Goal: Information Seeking & Learning: Learn about a topic

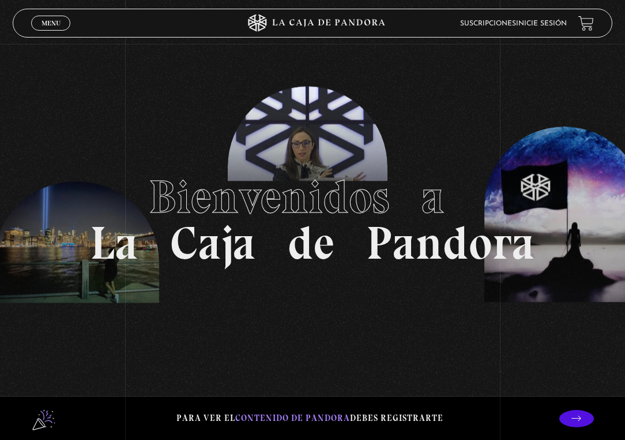
click at [556, 21] on link "Inicie sesión" at bounding box center [541, 23] width 51 height 7
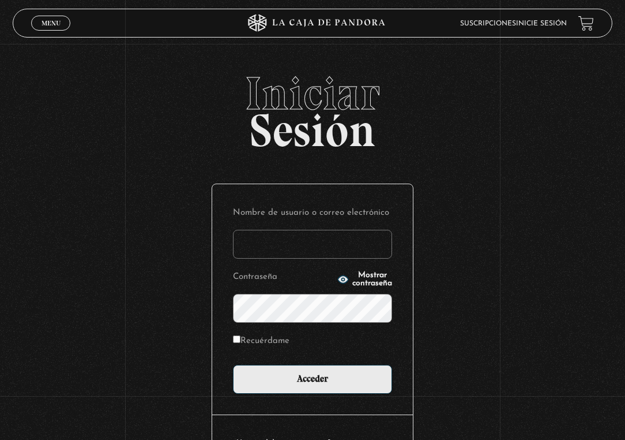
click at [340, 245] on input "Nombre de usuario o correo electrónico" at bounding box center [312, 244] width 159 height 29
type input "contactcocorecc@gmail.com"
click at [233, 365] on input "Acceder" at bounding box center [312, 379] width 159 height 29
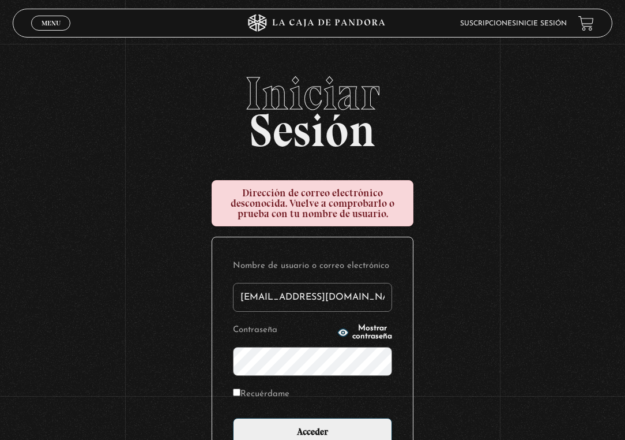
click at [233, 418] on input "Acceder" at bounding box center [312, 432] width 159 height 29
click at [286, 297] on input "[EMAIL_ADDRESS][DOMAIN_NAME]" at bounding box center [312, 297] width 159 height 29
type input "contactocorecc@gmail.com"
click at [233, 418] on input "Acceder" at bounding box center [312, 432] width 159 height 29
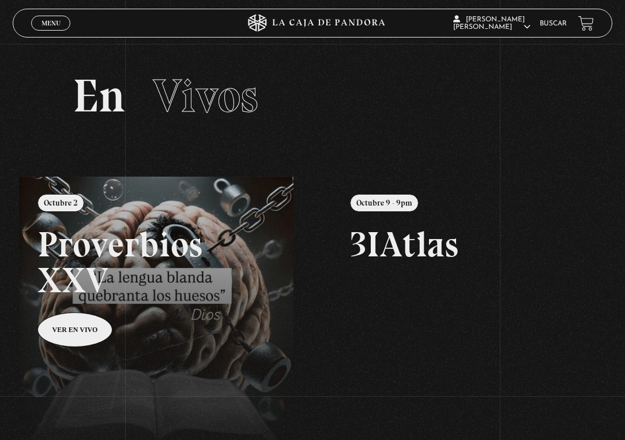
scroll to position [173, 0]
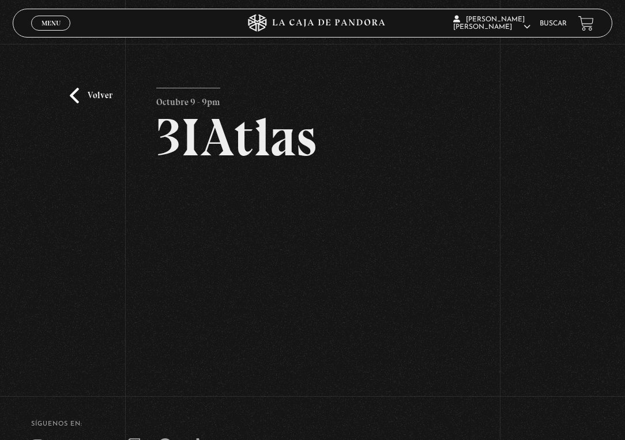
click at [48, 20] on span "Menu" at bounding box center [51, 23] width 19 height 7
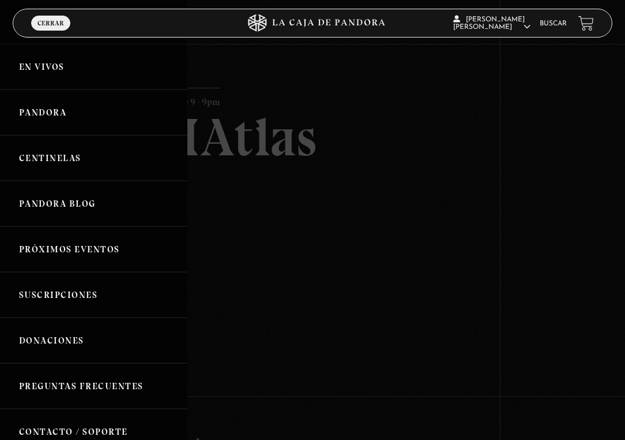
click at [24, 65] on link "En vivos" at bounding box center [94, 67] width 188 height 46
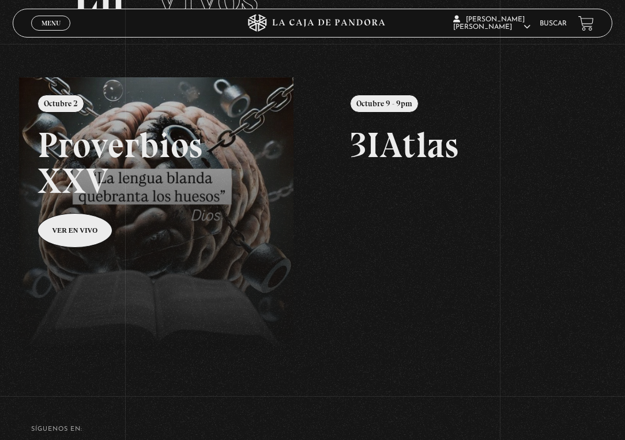
scroll to position [115, 0]
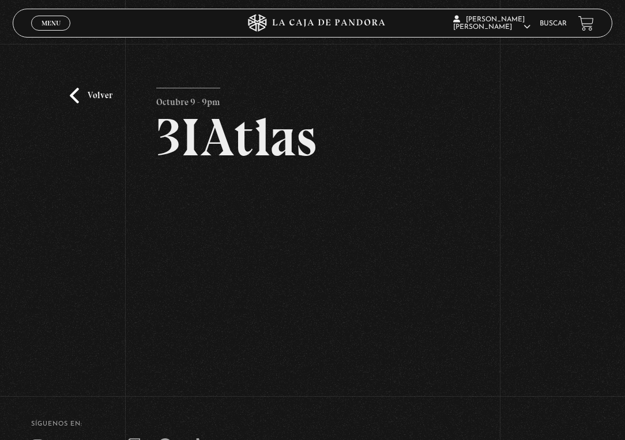
click at [39, 23] on link "Menu Cerrar" at bounding box center [50, 23] width 39 height 15
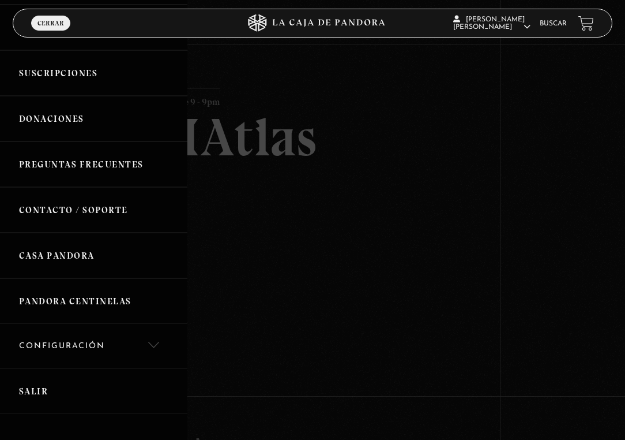
scroll to position [231, 0]
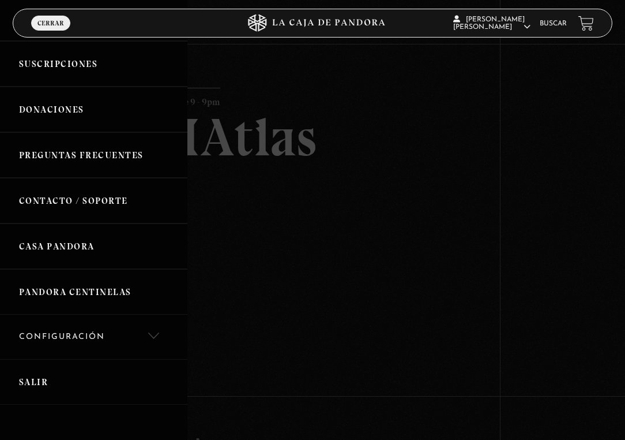
click at [69, 238] on link "Casa Pandora" at bounding box center [94, 246] width 188 height 46
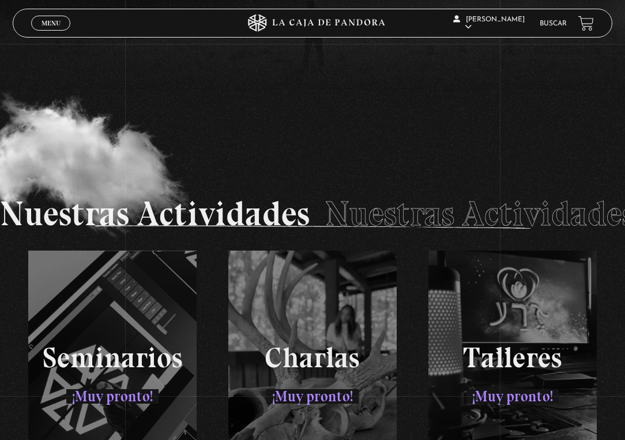
scroll to position [1634, 0]
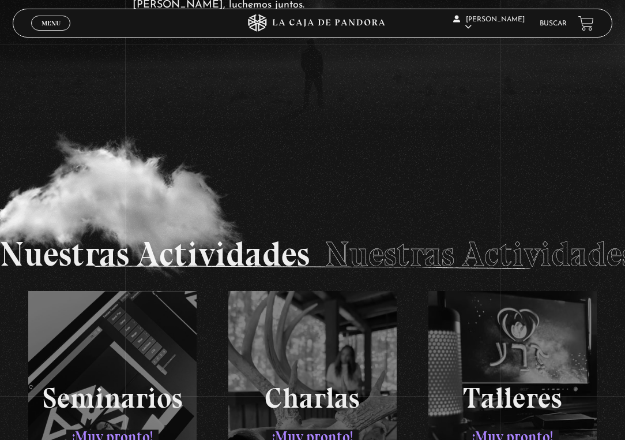
click at [38, 23] on link "Menu Cerrar" at bounding box center [50, 23] width 39 height 15
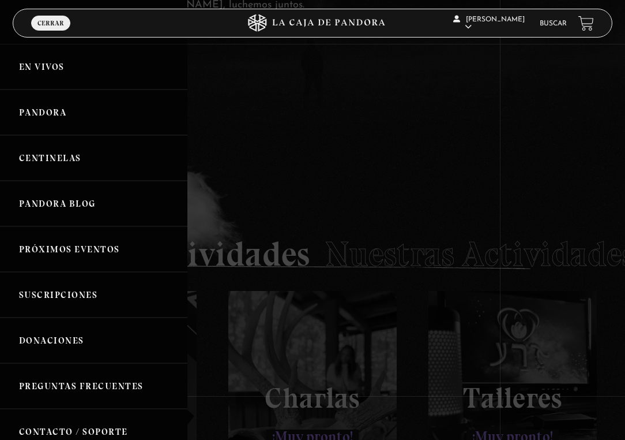
click at [44, 67] on link "En vivos" at bounding box center [94, 67] width 188 height 46
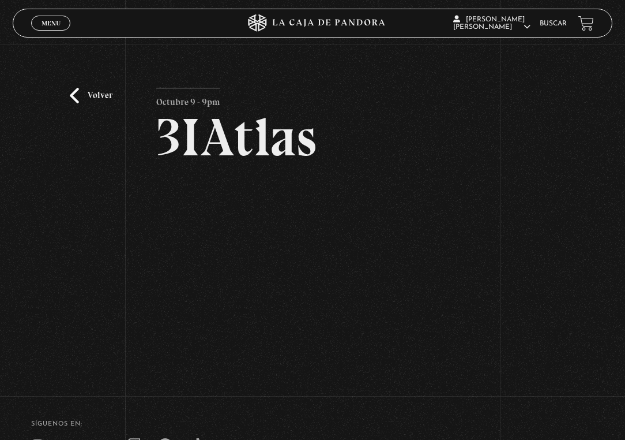
click at [38, 21] on link "Menu Cerrar" at bounding box center [50, 23] width 39 height 15
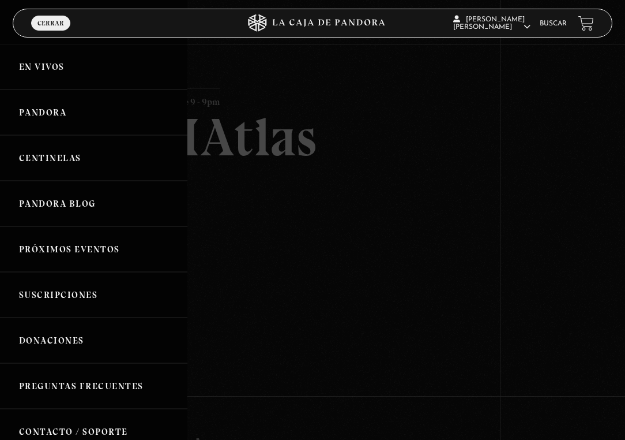
click at [66, 112] on link "Pandora" at bounding box center [94, 112] width 188 height 46
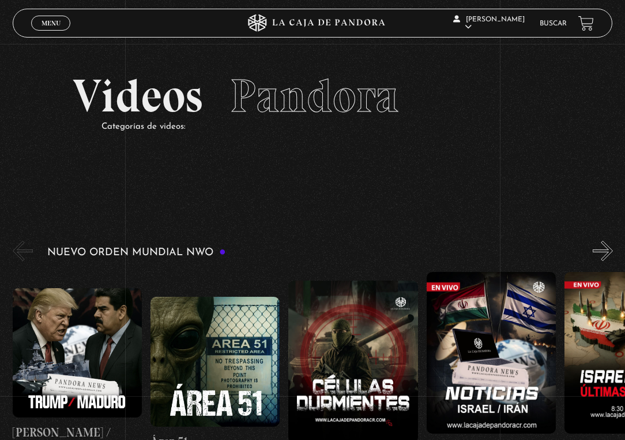
click at [567, 24] on link "Buscar" at bounding box center [553, 23] width 27 height 7
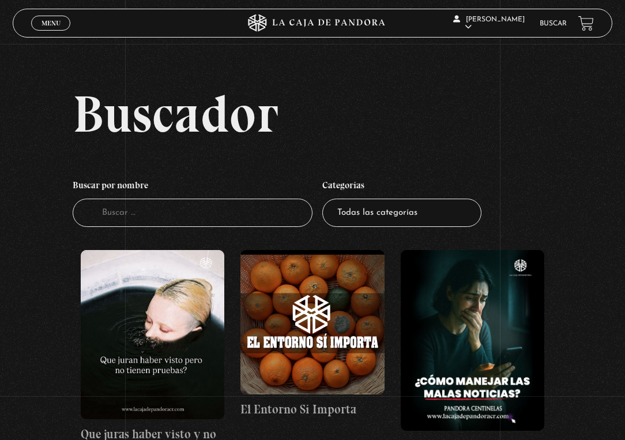
click at [189, 212] on input "Buscador" at bounding box center [193, 212] width 240 height 28
type input "naves"
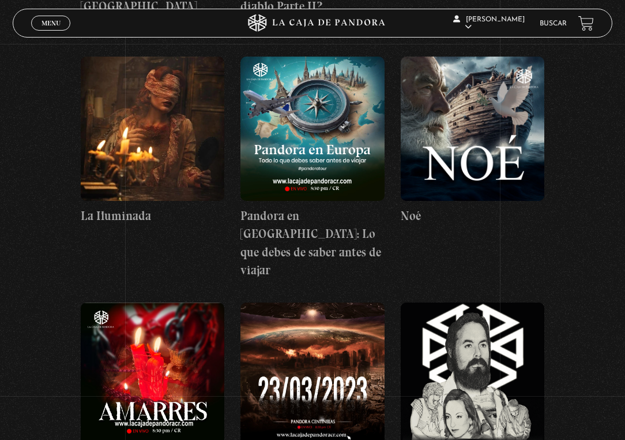
scroll to position [6347, 0]
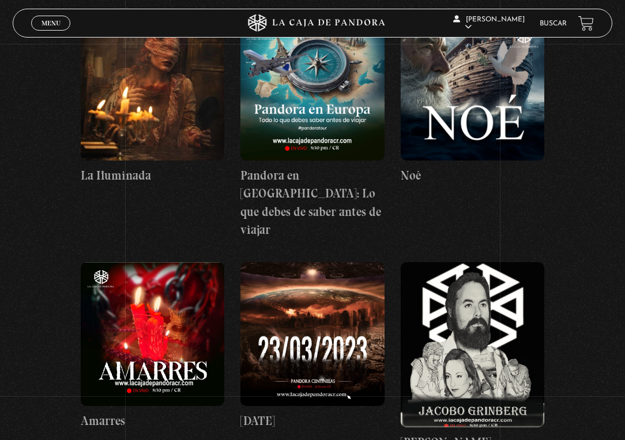
click at [159, 109] on figure at bounding box center [153, 88] width 144 height 144
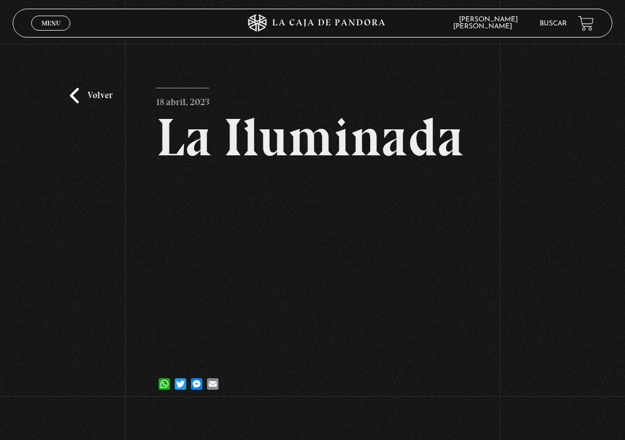
click at [59, 21] on span "Menu" at bounding box center [51, 23] width 19 height 7
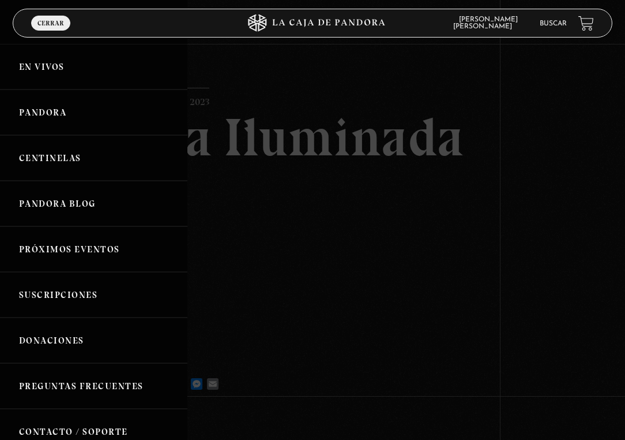
click at [59, 65] on link "En vivos" at bounding box center [94, 67] width 188 height 46
